Goal: Check status: Check status

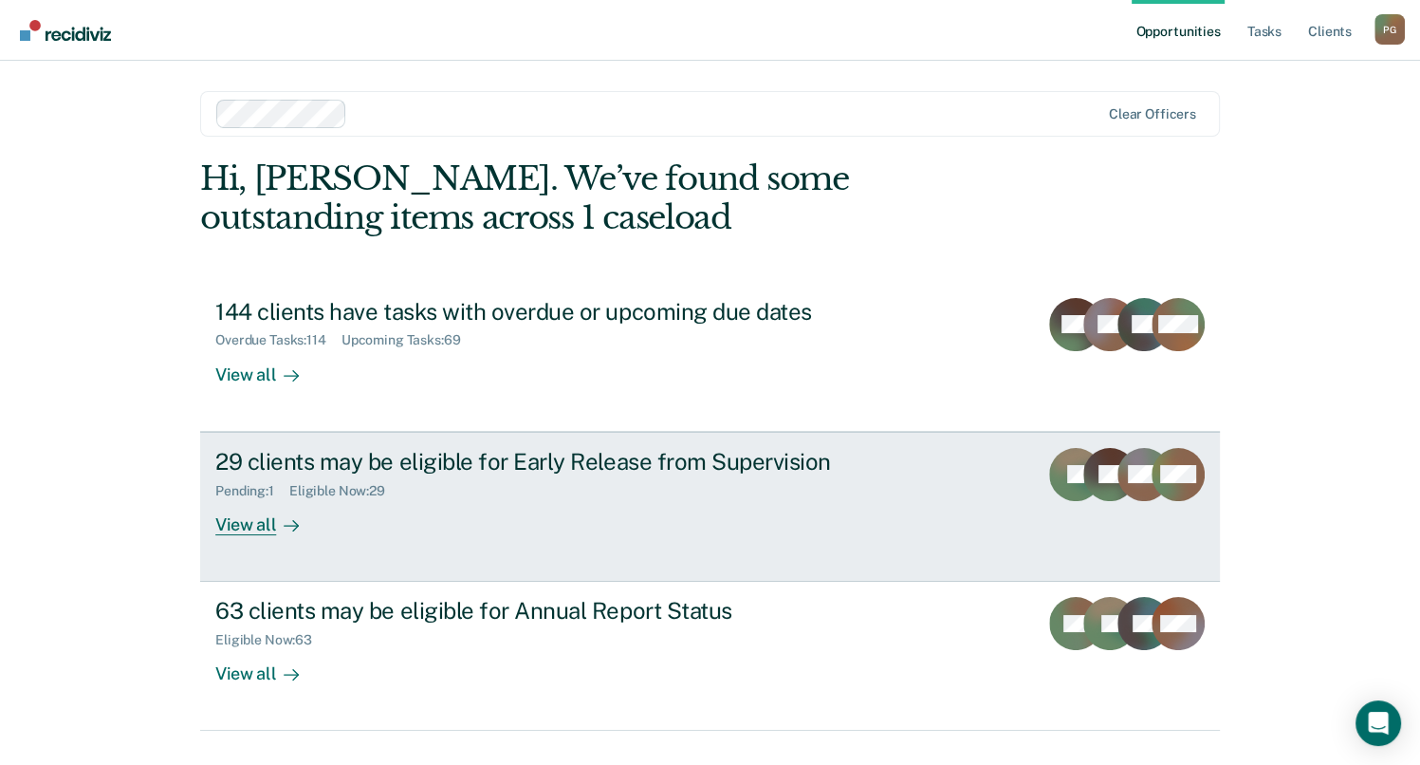
click at [683, 520] on div "29 clients may be eligible for Early Release from Supervision Pending : 1 Eligi…" at bounding box center [571, 491] width 712 height 87
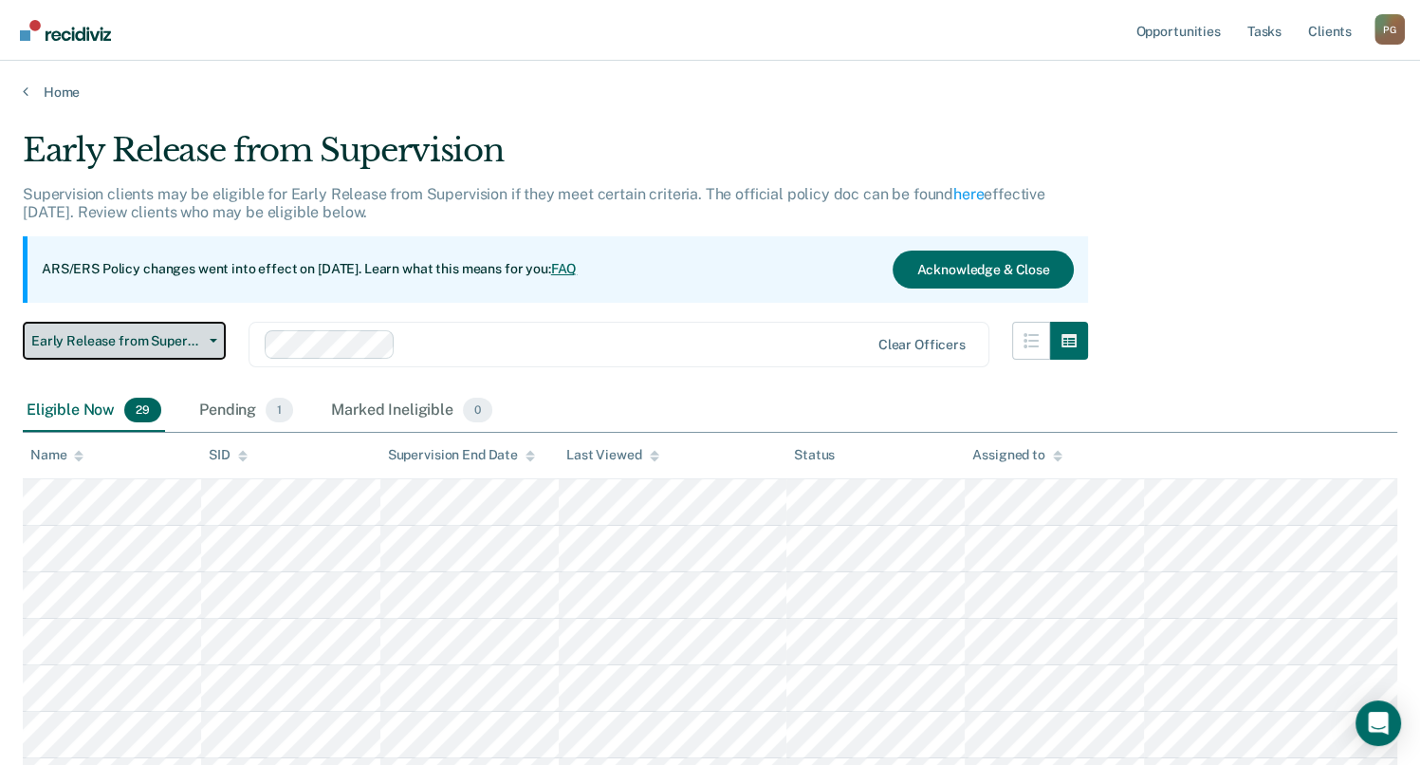
click at [175, 350] on button "Early Release from Supervision" at bounding box center [124, 341] width 203 height 38
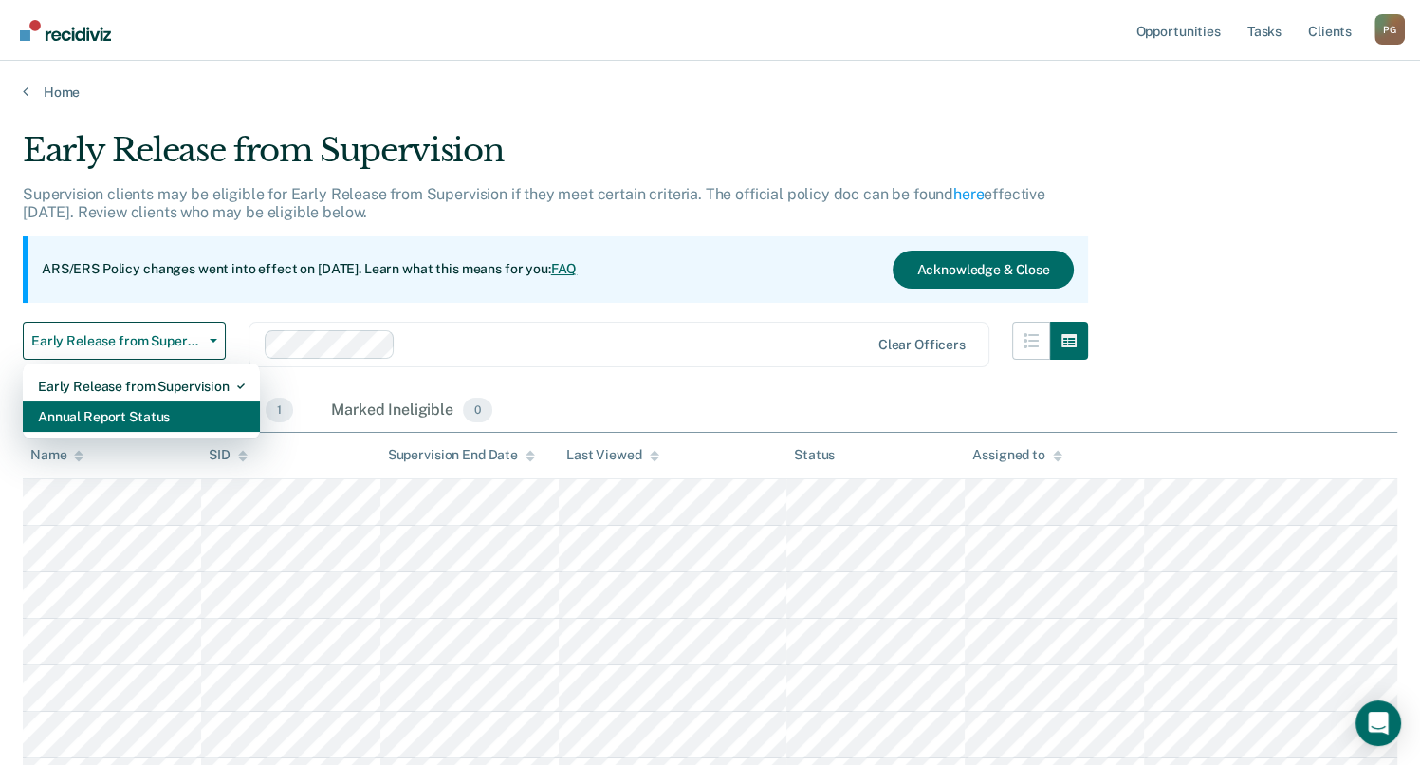
click at [168, 424] on div "Annual Report Status" at bounding box center [141, 416] width 207 height 30
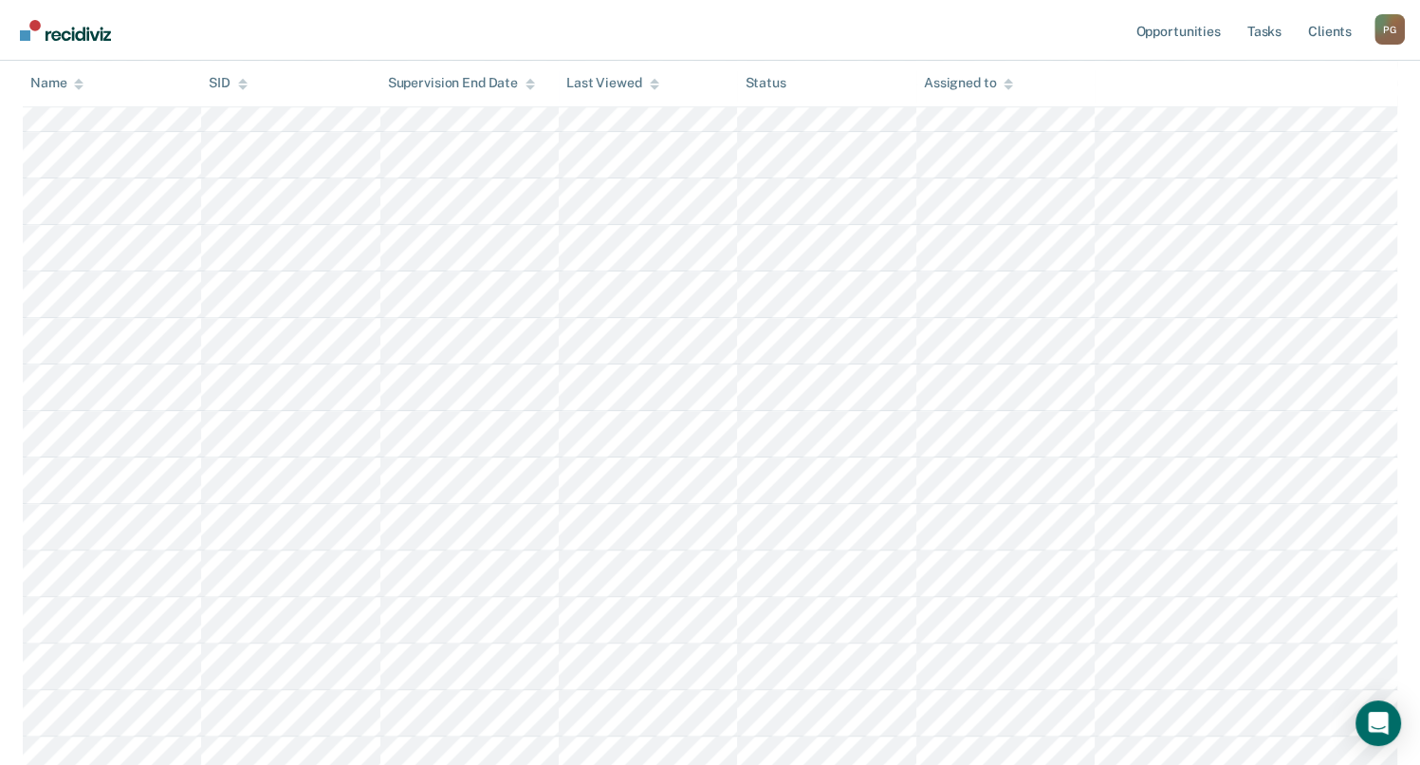
scroll to position [1829, 0]
